Goal: Contribute content: Add original content to the website for others to see

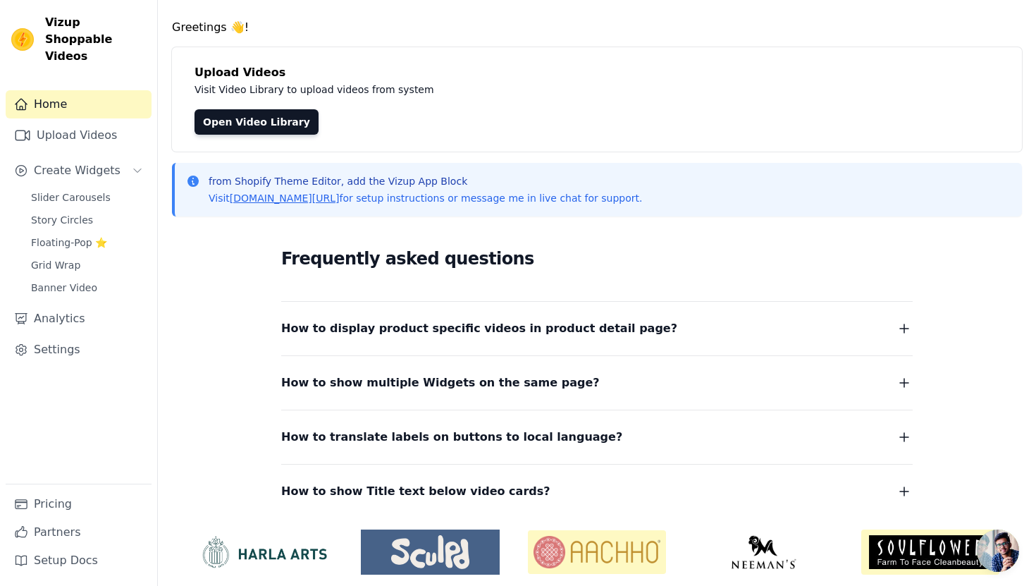
scroll to position [38, 0]
click at [278, 126] on link "Open Video Library" at bounding box center [257, 121] width 124 height 25
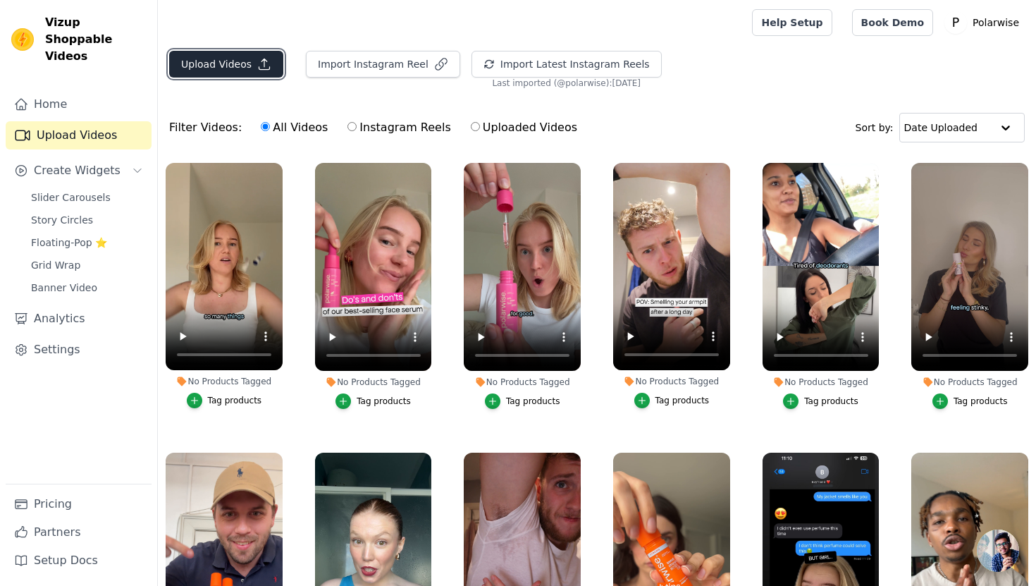
click at [228, 61] on button "Upload Videos" at bounding box center [226, 64] width 114 height 27
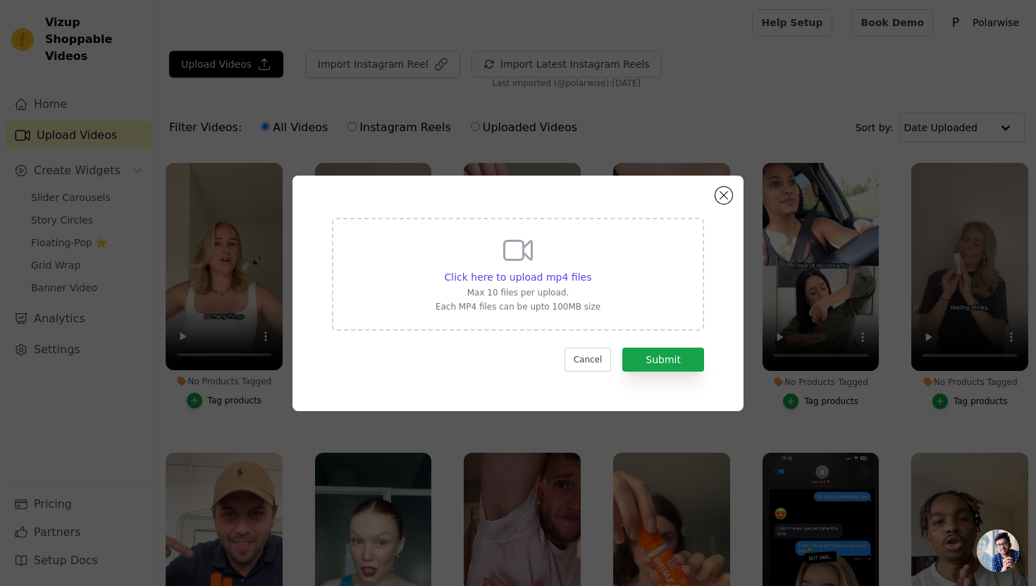
click at [491, 253] on div "Click here to upload mp4 files Max 10 files per upload. Each MP4 files can be u…" at bounding box center [518, 272] width 165 height 79
click at [591, 269] on input "Click here to upload mp4 files Max 10 files per upload. Each MP4 files can be u…" at bounding box center [591, 269] width 1 height 1
type input "C:\fakepath\EN-VIDEO 1-Sweaty Back UGC.mp4"
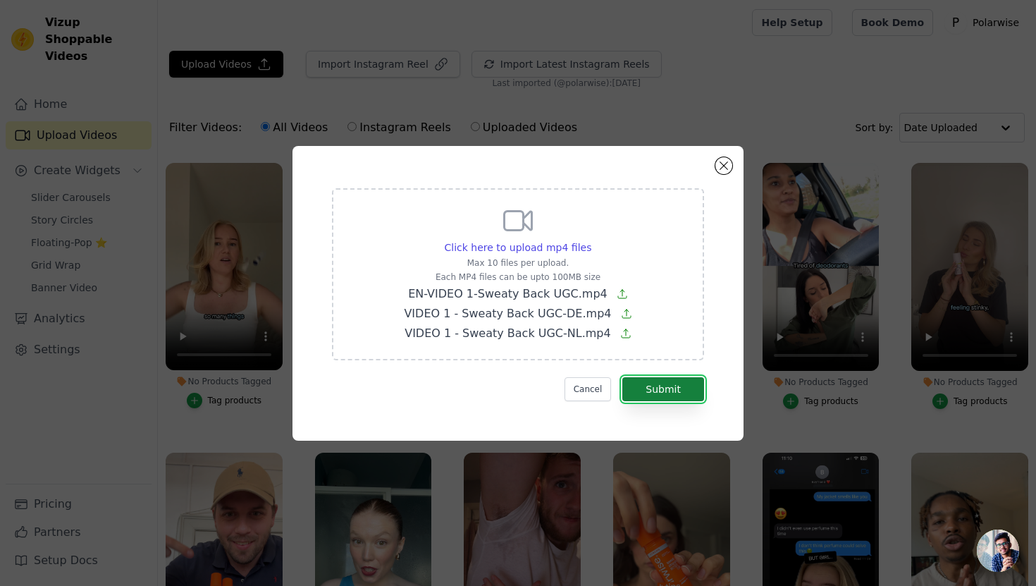
click at [665, 386] on button "Submit" at bounding box center [663, 389] width 82 height 24
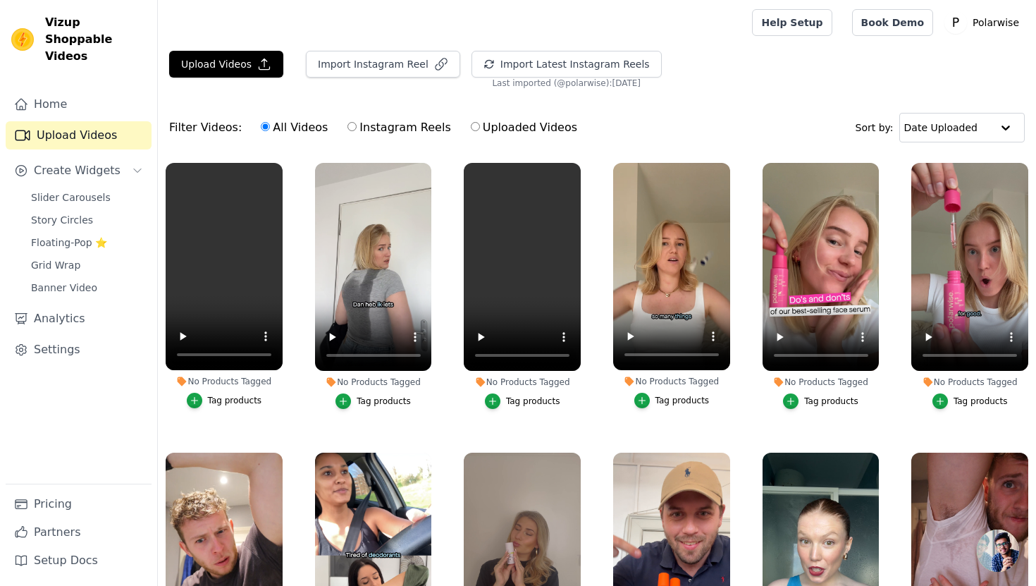
click at [371, 403] on div "Tag products" at bounding box center [384, 400] width 54 height 11
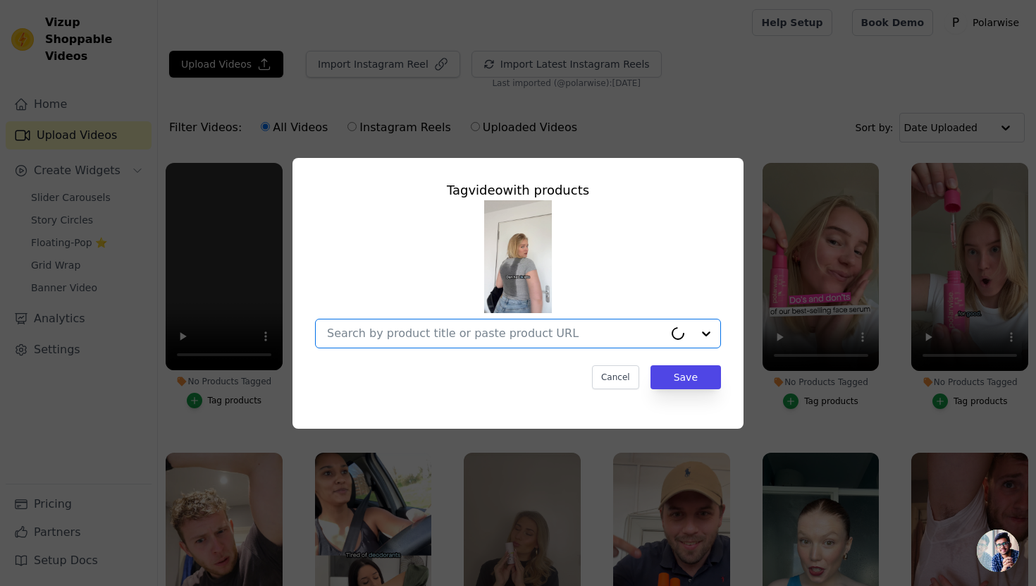
click at [426, 337] on input "No Products Tagged Tag video with products Option undefined, selected. Cancel S…" at bounding box center [495, 332] width 337 height 13
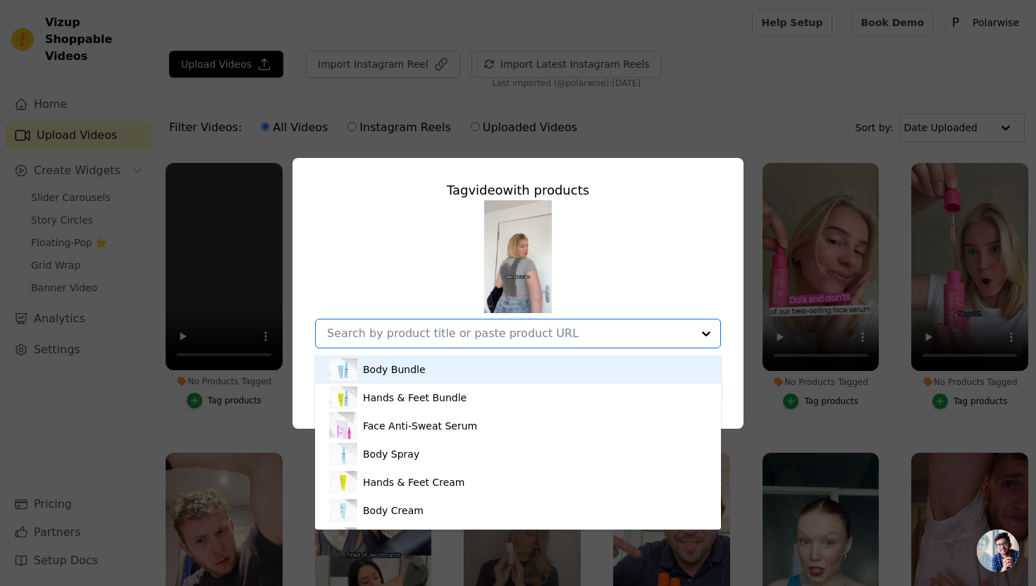
scroll to position [339, 0]
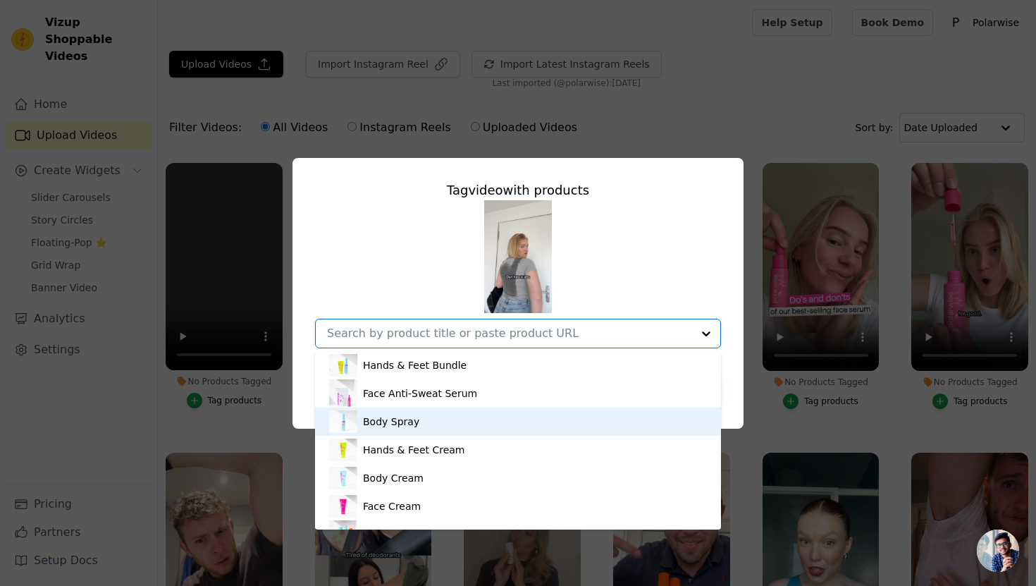
click at [411, 420] on div "Body Spray" at bounding box center [391, 421] width 56 height 14
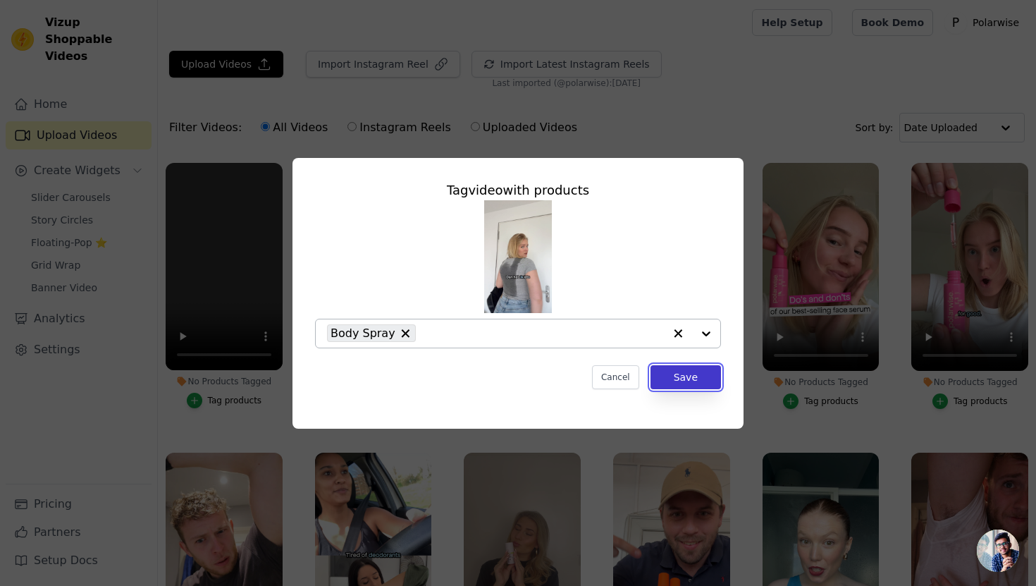
click at [678, 374] on button "Save" at bounding box center [686, 377] width 70 height 24
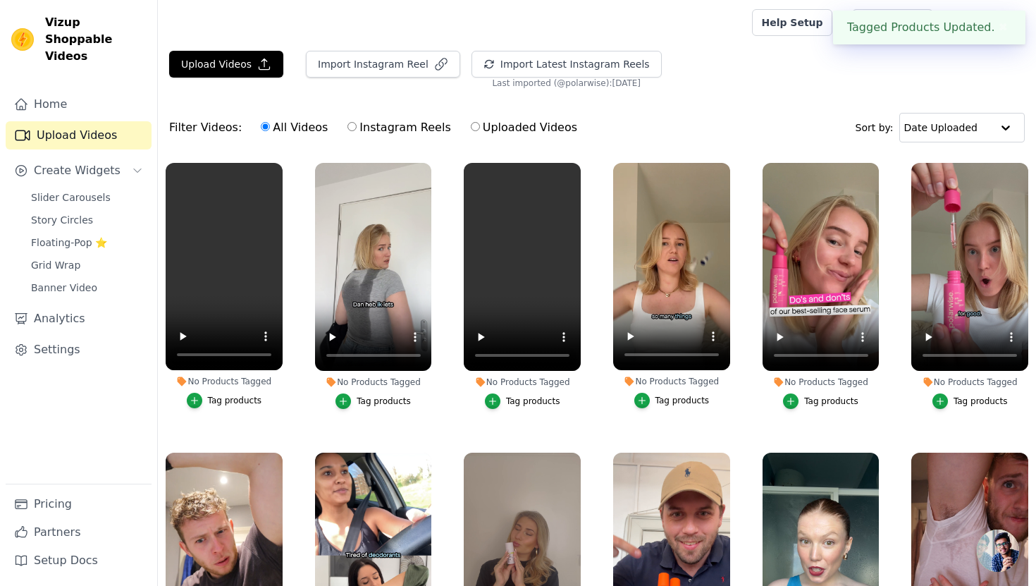
click at [513, 400] on div "Tag products" at bounding box center [533, 400] width 54 height 11
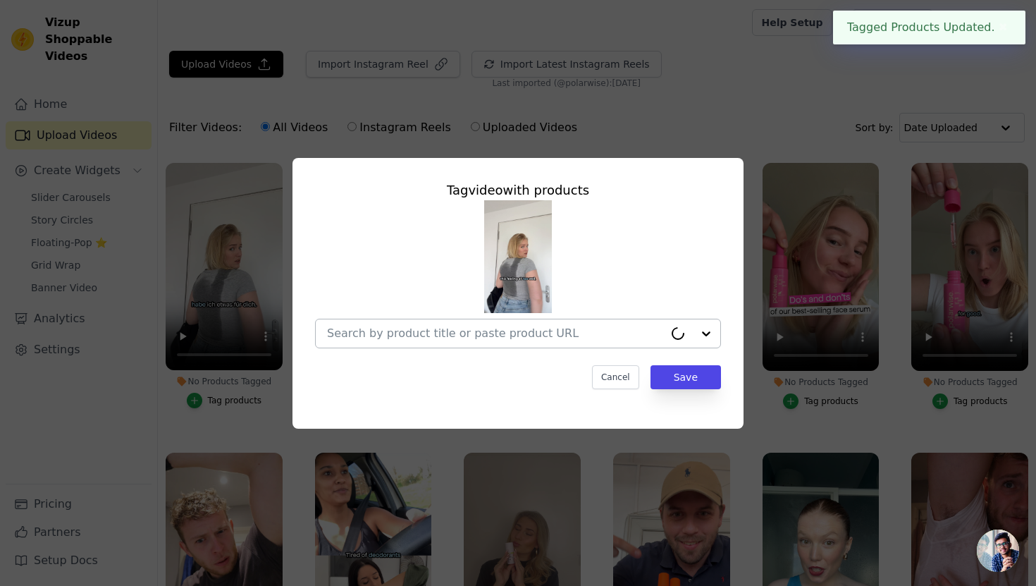
click at [524, 333] on input "No Products Tagged Tag video with products Cancel Save Tag products" at bounding box center [495, 332] width 337 height 13
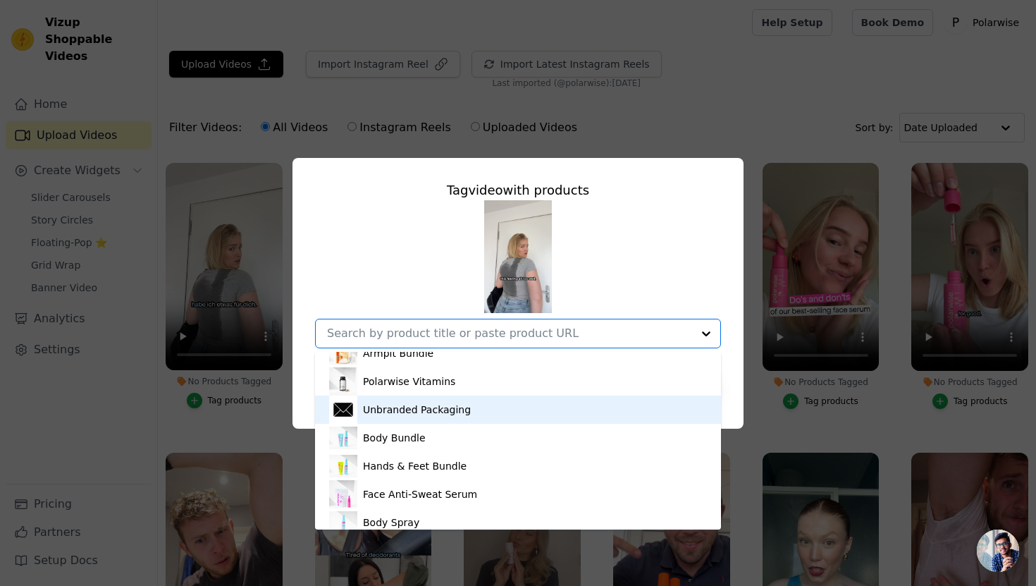
scroll to position [255, 0]
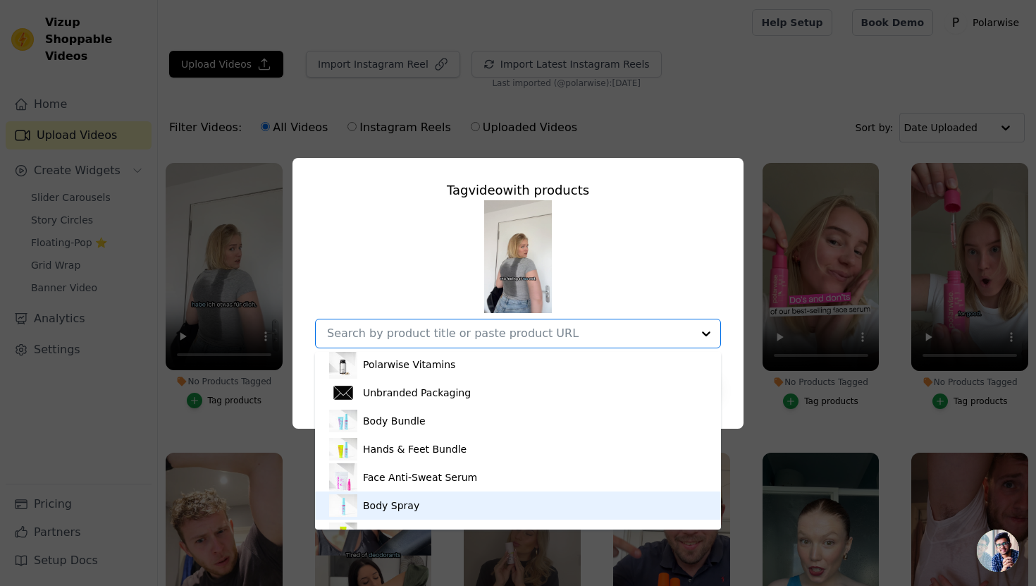
click at [453, 501] on div "Body Spray" at bounding box center [518, 505] width 378 height 28
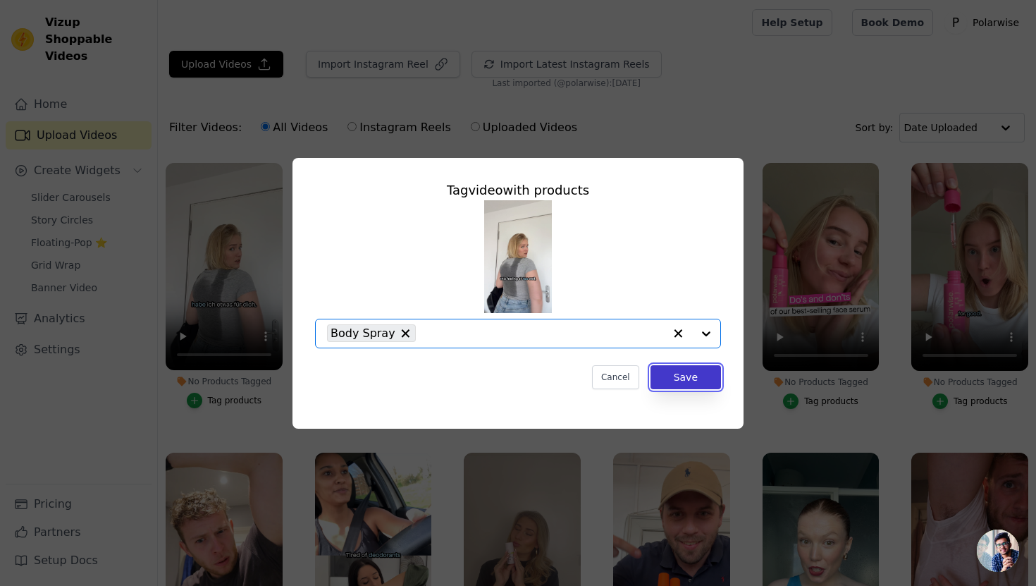
click at [690, 379] on button "Save" at bounding box center [686, 377] width 70 height 24
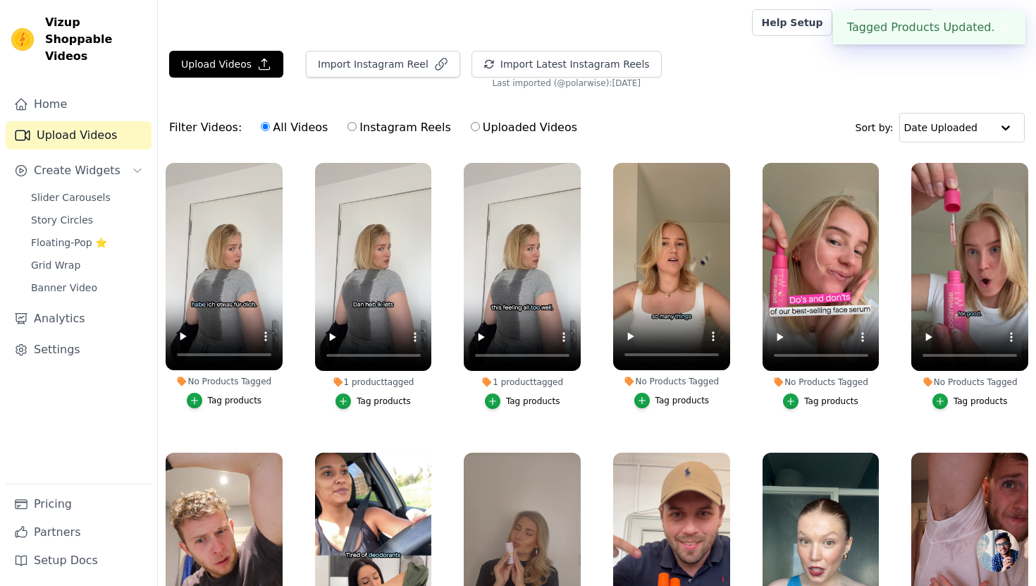
click at [229, 400] on div "Tag products" at bounding box center [235, 400] width 54 height 11
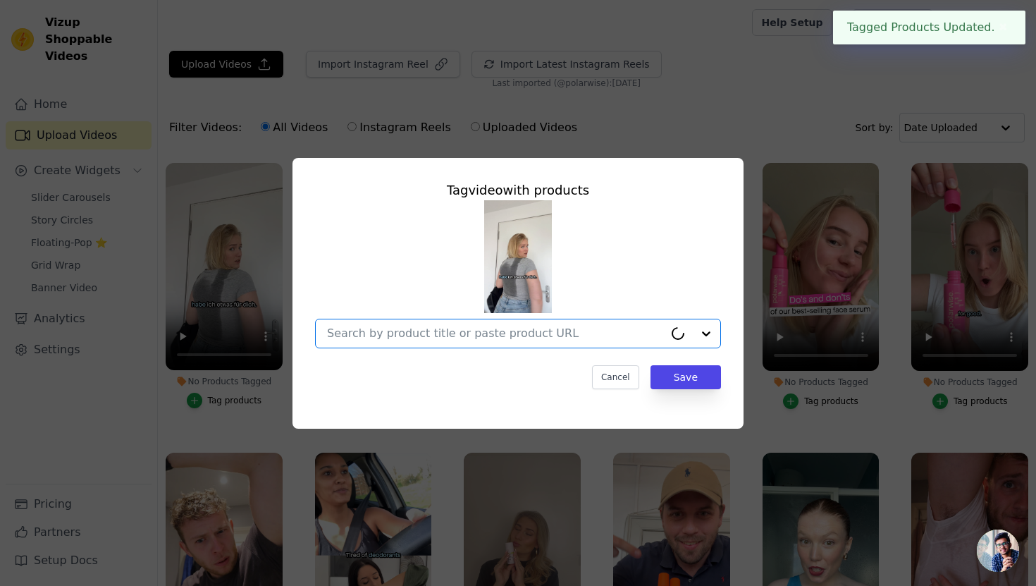
click at [524, 331] on input "No Products Tagged Tag video with products Option undefined, selected. Select i…" at bounding box center [495, 332] width 337 height 13
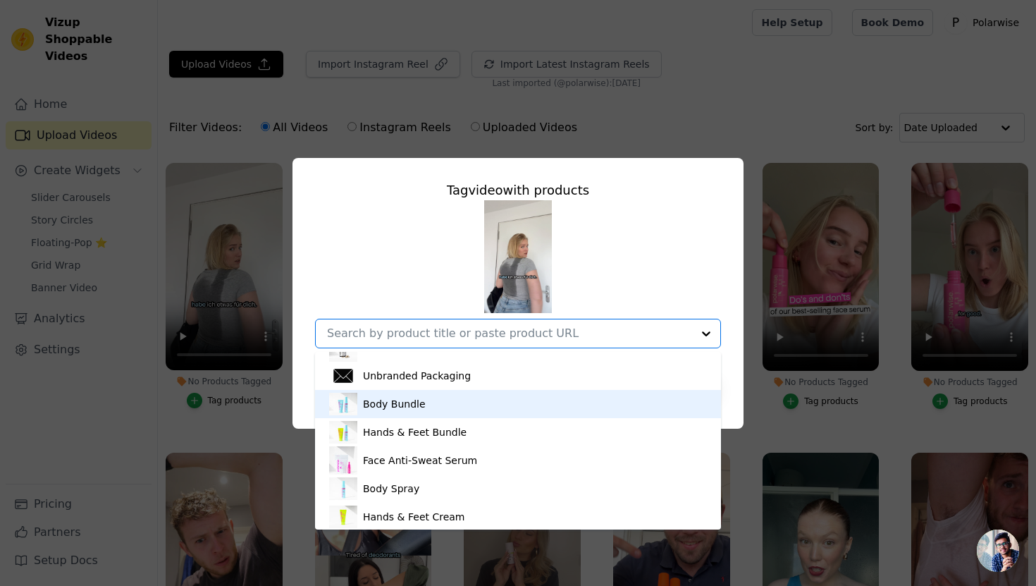
scroll to position [280, 0]
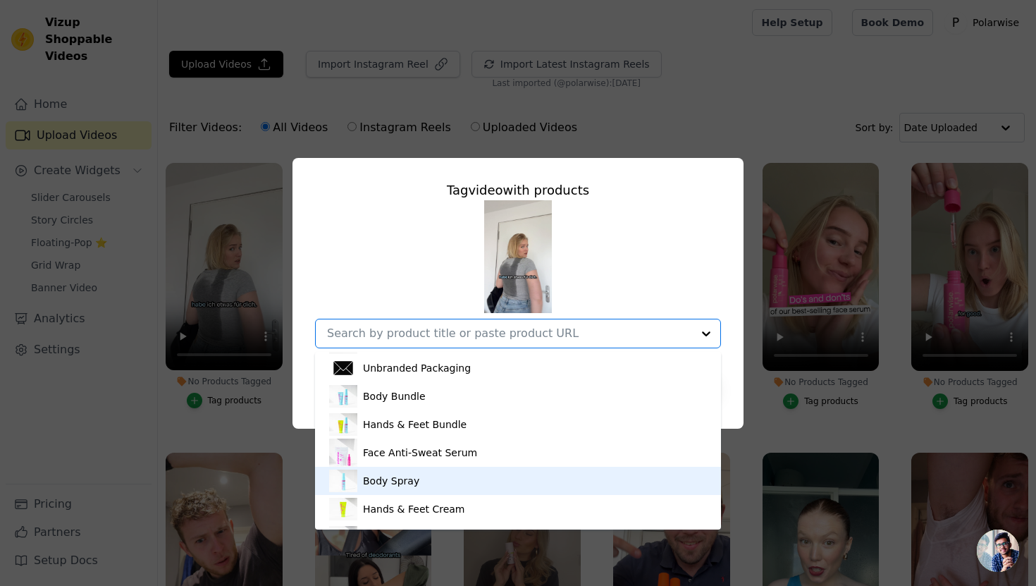
click at [442, 483] on div "Body Spray" at bounding box center [518, 481] width 378 height 28
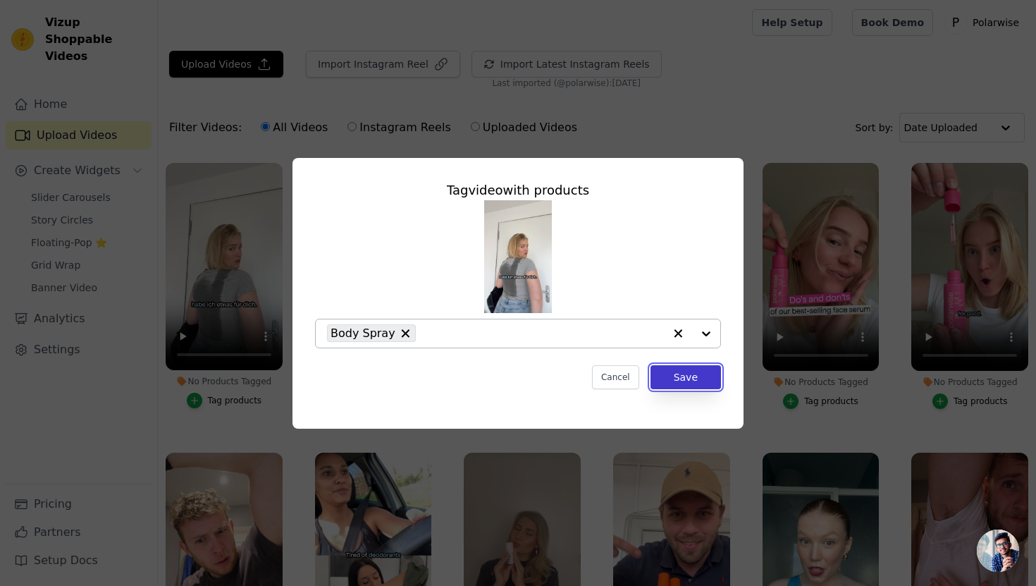
click at [678, 377] on button "Save" at bounding box center [686, 377] width 70 height 24
